Goal: Transaction & Acquisition: Purchase product/service

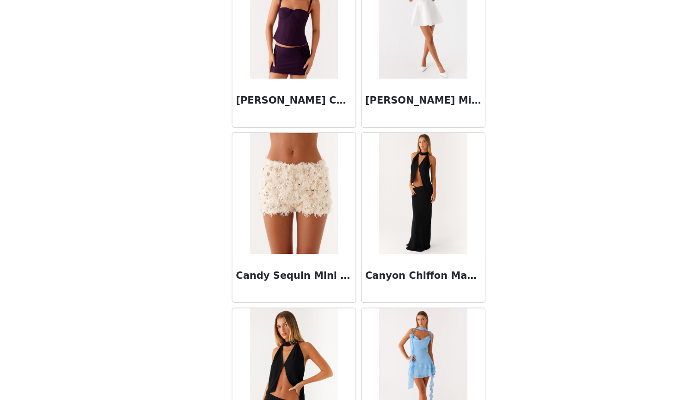
scroll to position [9627, 0]
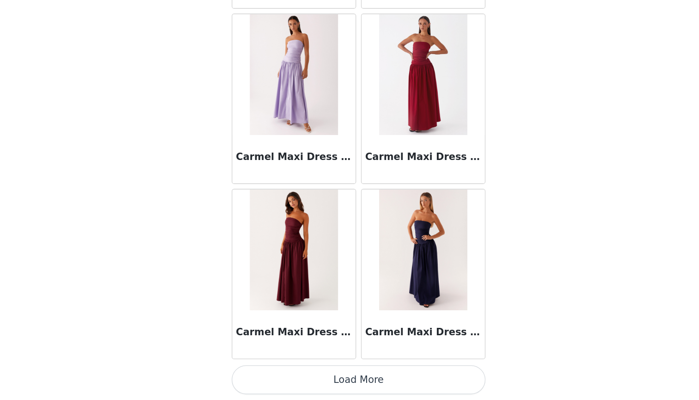
click at [253, 373] on button "Load More" at bounding box center [350, 384] width 194 height 22
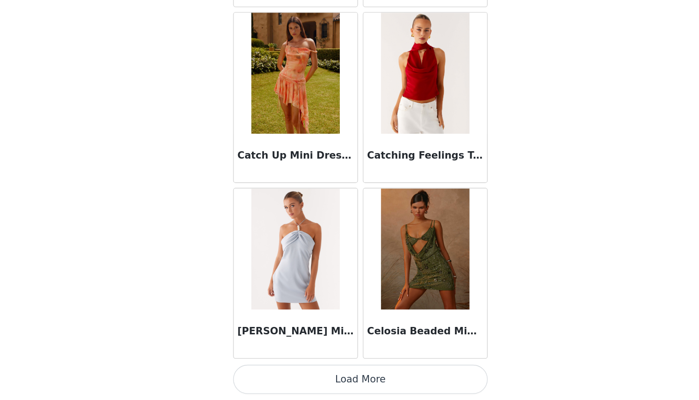
scroll to position [0, 0]
click at [264, 373] on button "Load More" at bounding box center [350, 384] width 194 height 22
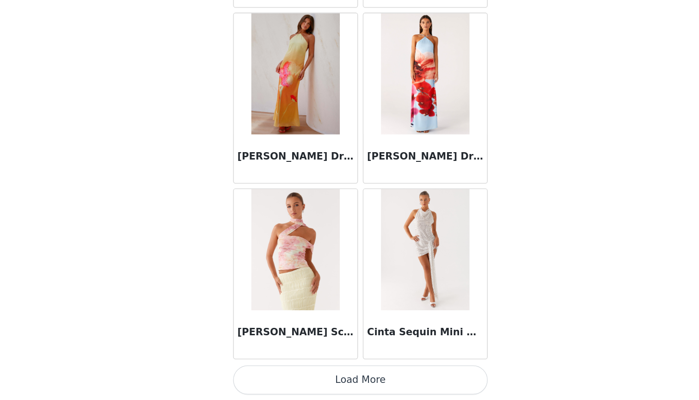
scroll to position [13087, 0]
click at [253, 373] on button "Load More" at bounding box center [350, 384] width 194 height 22
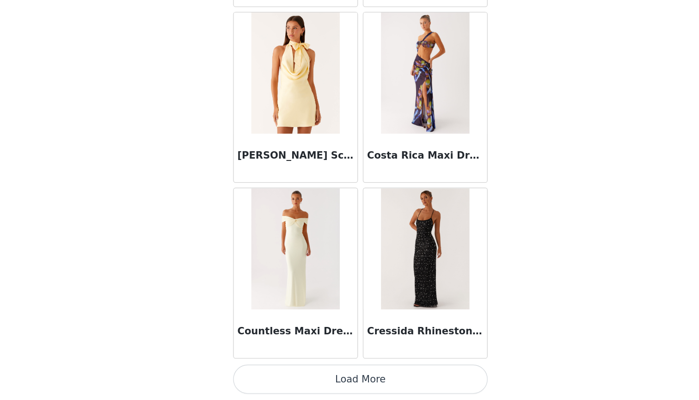
scroll to position [0, 0]
click at [253, 373] on button "Load More" at bounding box center [350, 384] width 194 height 22
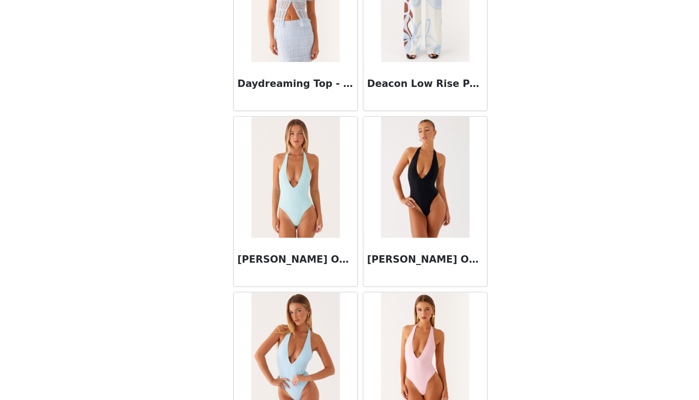
scroll to position [15566, 0]
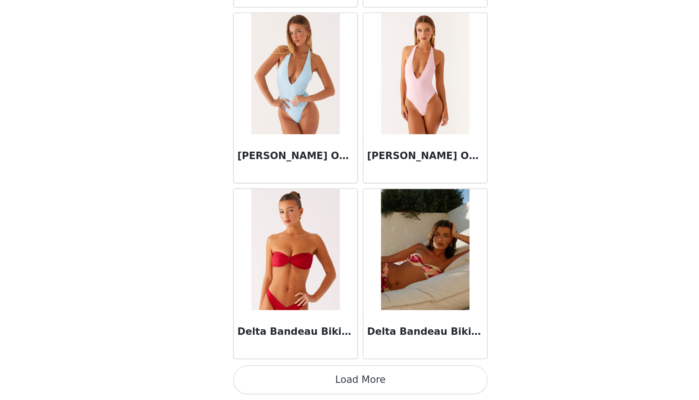
click at [258, 373] on button "Load More" at bounding box center [350, 384] width 194 height 22
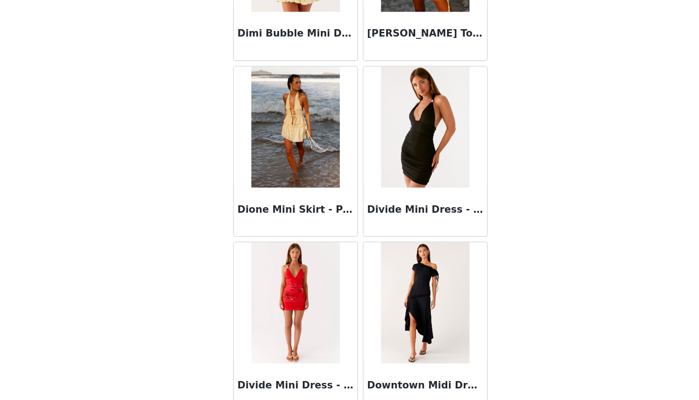
scroll to position [17070, 0]
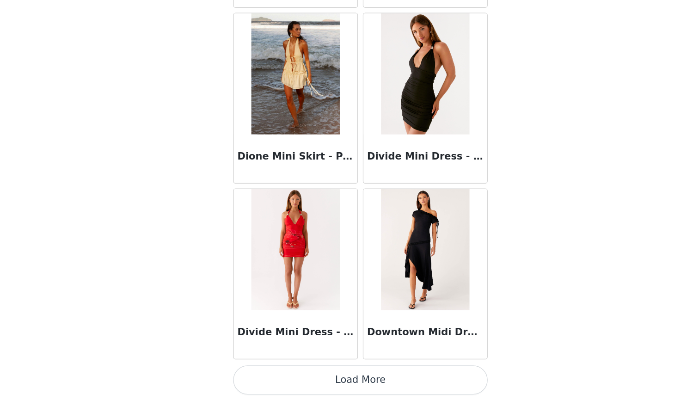
click at [259, 373] on button "Load More" at bounding box center [350, 384] width 194 height 22
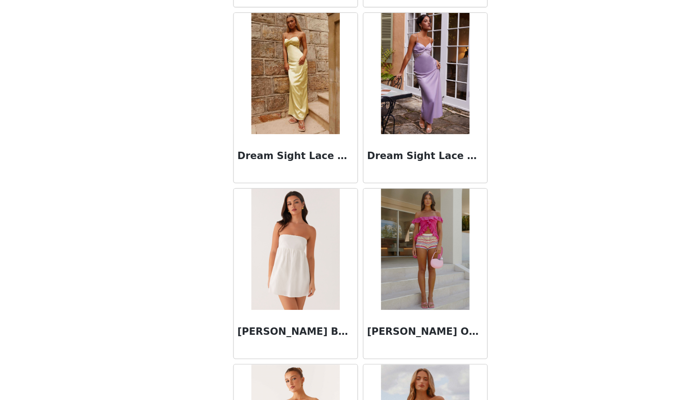
scroll to position [17380, 0]
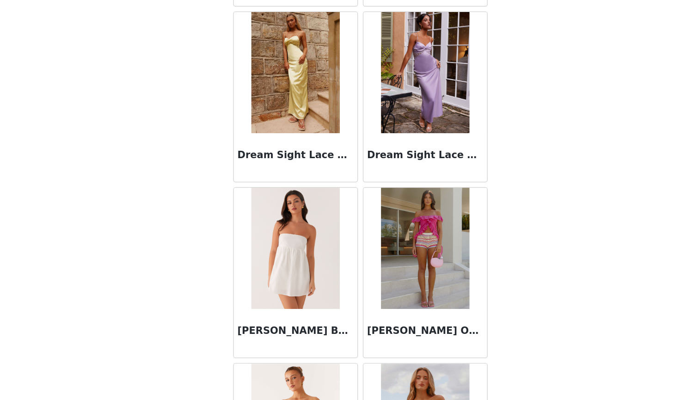
click at [266, 238] on img at bounding box center [299, 284] width 67 height 93
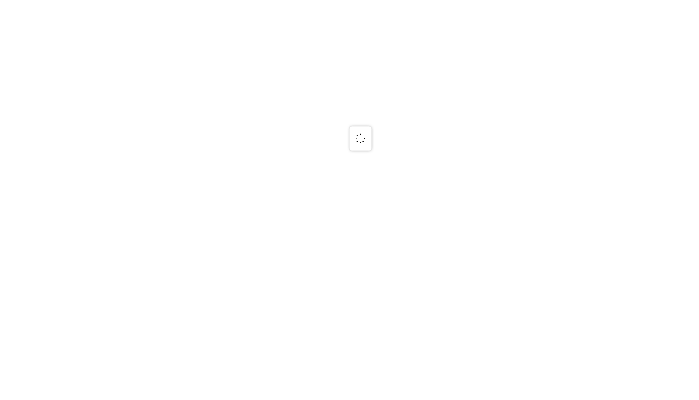
scroll to position [0, 0]
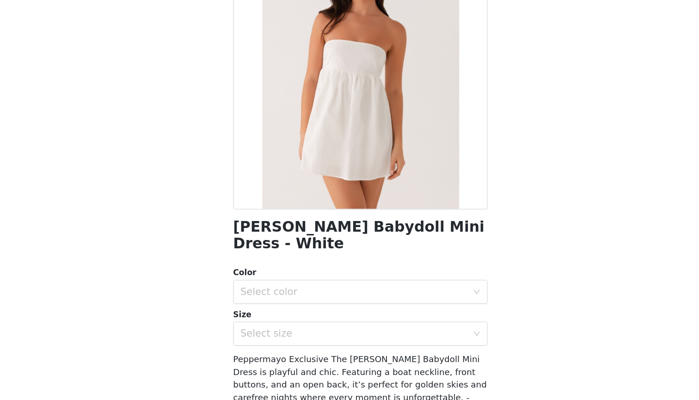
click at [253, 298] on div "Color Select color" at bounding box center [350, 312] width 194 height 29
click at [258, 313] on div "Select color" at bounding box center [344, 317] width 173 height 9
click at [253, 317] on li "White" at bounding box center [350, 324] width 194 height 15
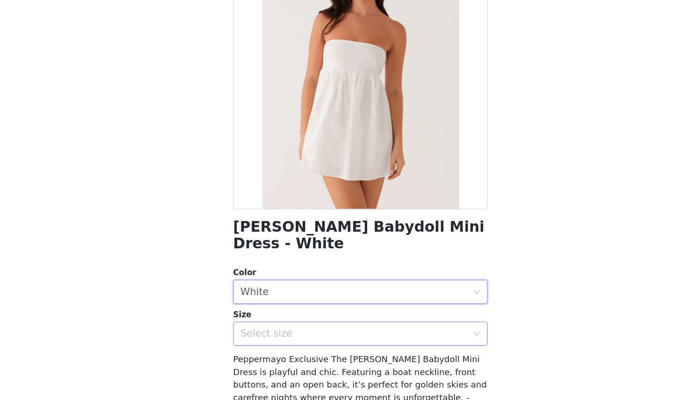
click at [258, 345] on div "Select size" at bounding box center [344, 349] width 173 height 9
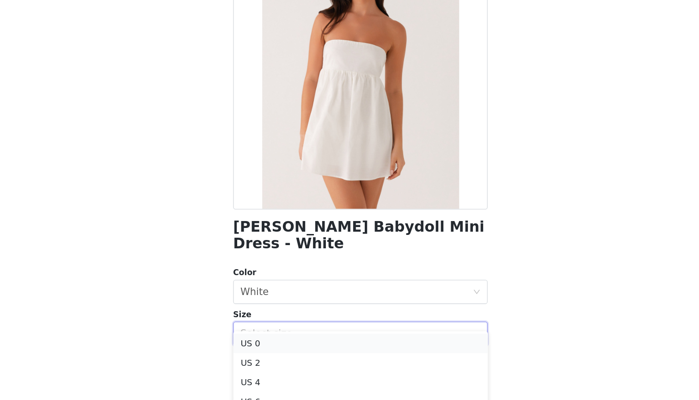
click at [253, 349] on li "US 0" at bounding box center [350, 356] width 194 height 15
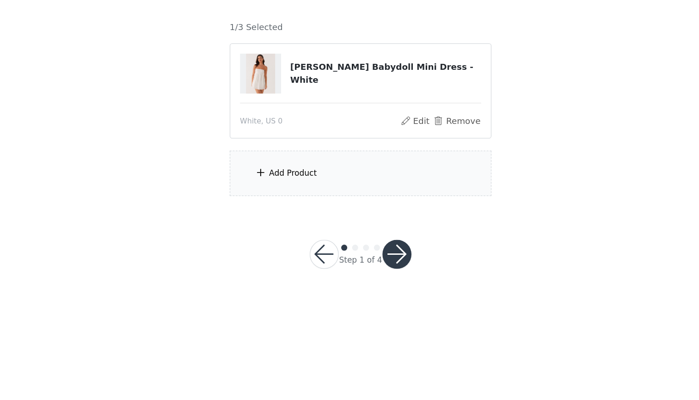
click at [279, 149] on section "You will receive 3 products. 1/3 Selected [PERSON_NAME] Babydoll Mini Dress - W…" at bounding box center [350, 165] width 222 height 180
click at [277, 210] on div "Add Product" at bounding box center [350, 227] width 200 height 35
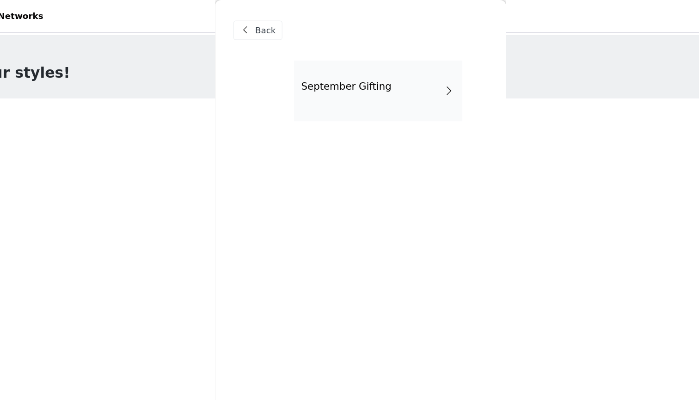
scroll to position [0, 0]
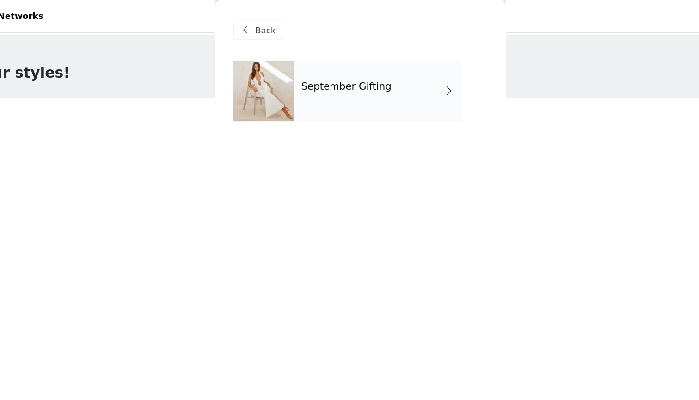
click at [305, 67] on div "September Gifting" at bounding box center [363, 69] width 129 height 46
